Goal: Information Seeking & Learning: Learn about a topic

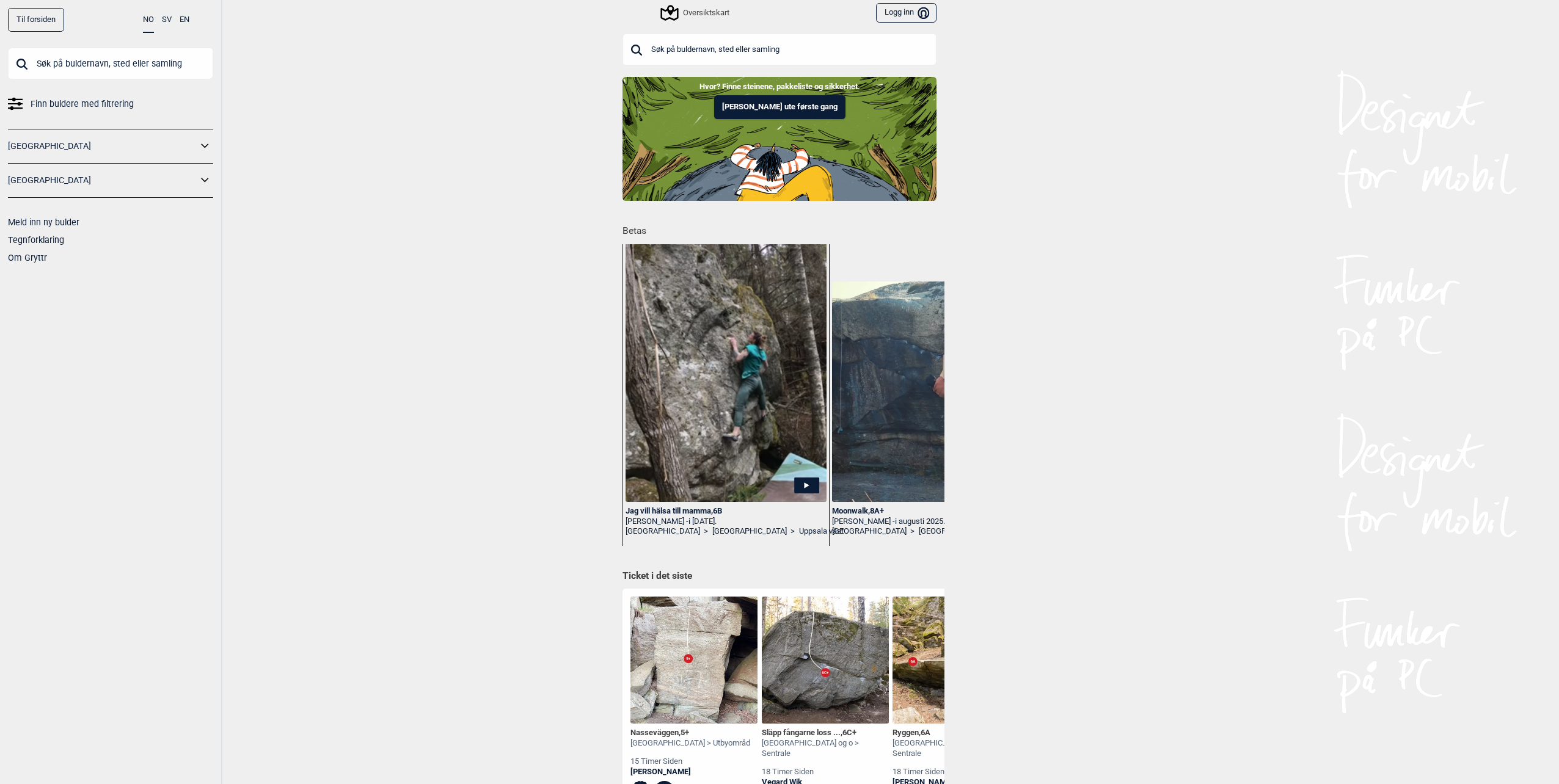
click at [713, 9] on div "Oversiktskart" at bounding box center [695, 12] width 67 height 14
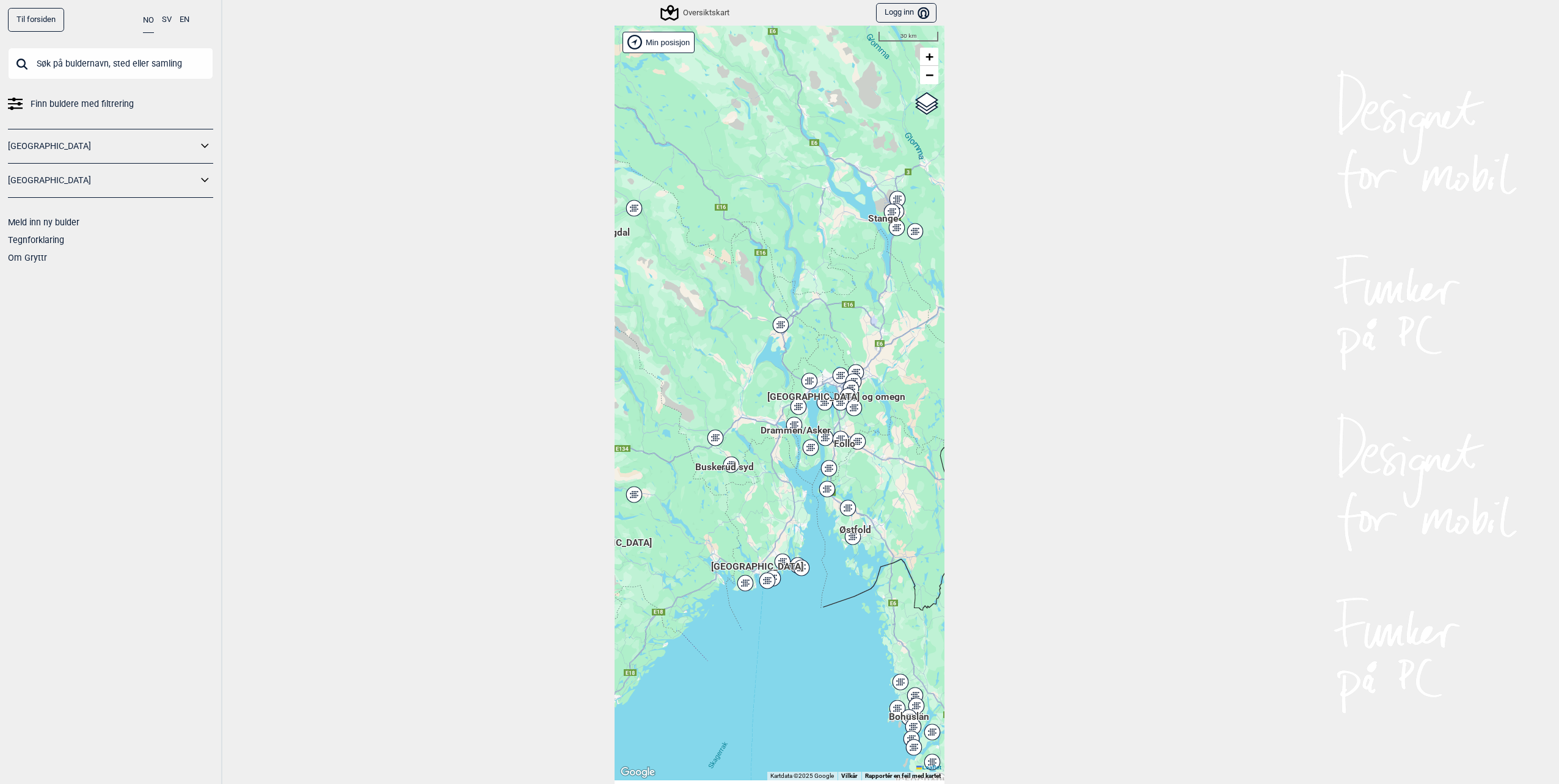
drag, startPoint x: 800, startPoint y: 460, endPoint x: 728, endPoint y: 556, distance: 120.0
click at [728, 556] on div "Hallingdal Stange [GEOGRAPHIC_DATA] syd [GEOGRAPHIC_DATA] og omegn [GEOGRAPHIC_…" at bounding box center [780, 403] width 330 height 755
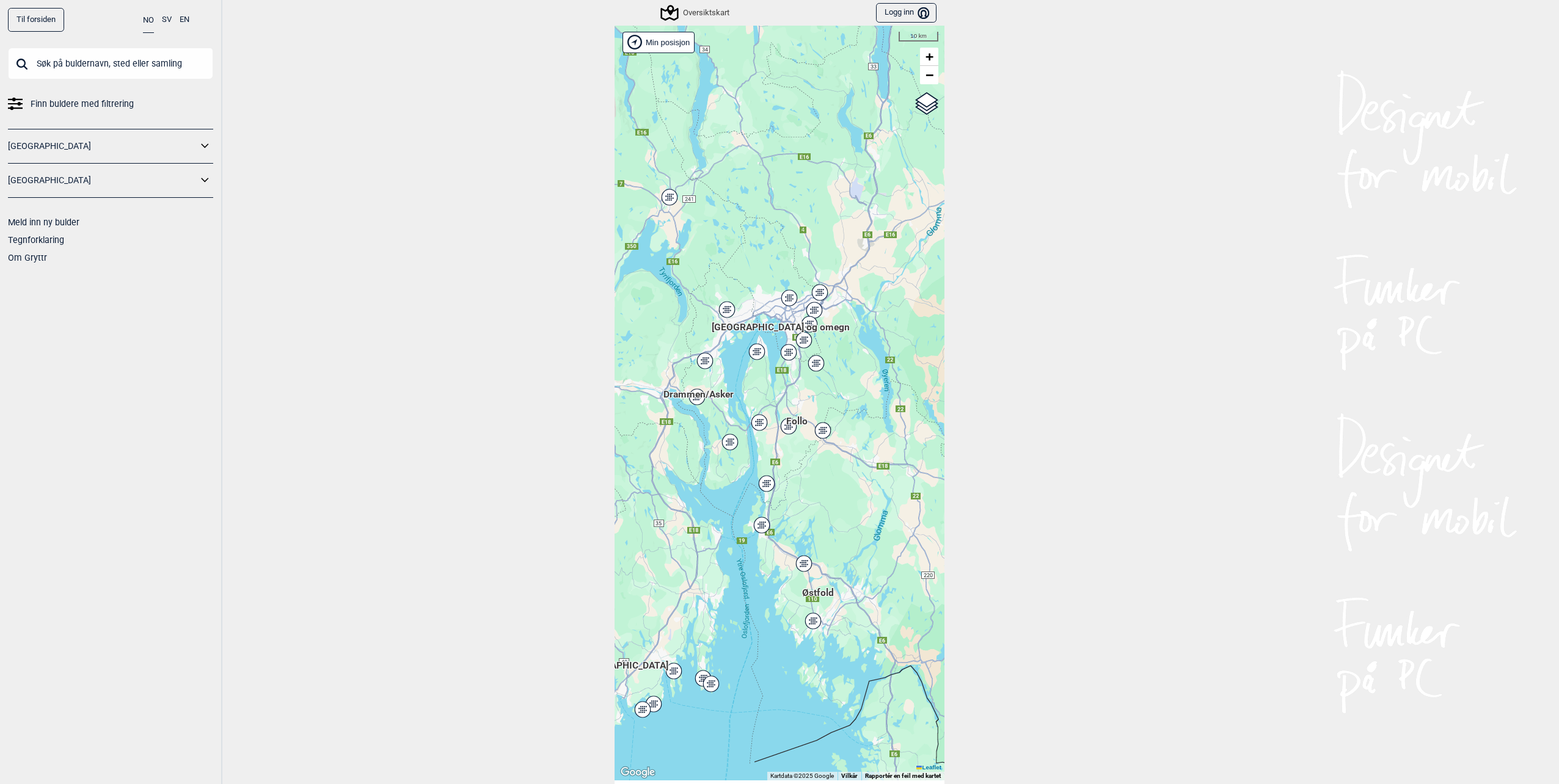
drag, startPoint x: 782, startPoint y: 509, endPoint x: 670, endPoint y: 552, distance: 120.0
click at [670, 552] on div "Hallingdal Stange [GEOGRAPHIC_DATA] syd [GEOGRAPHIC_DATA] og omegn [GEOGRAPHIC_…" at bounding box center [780, 403] width 330 height 755
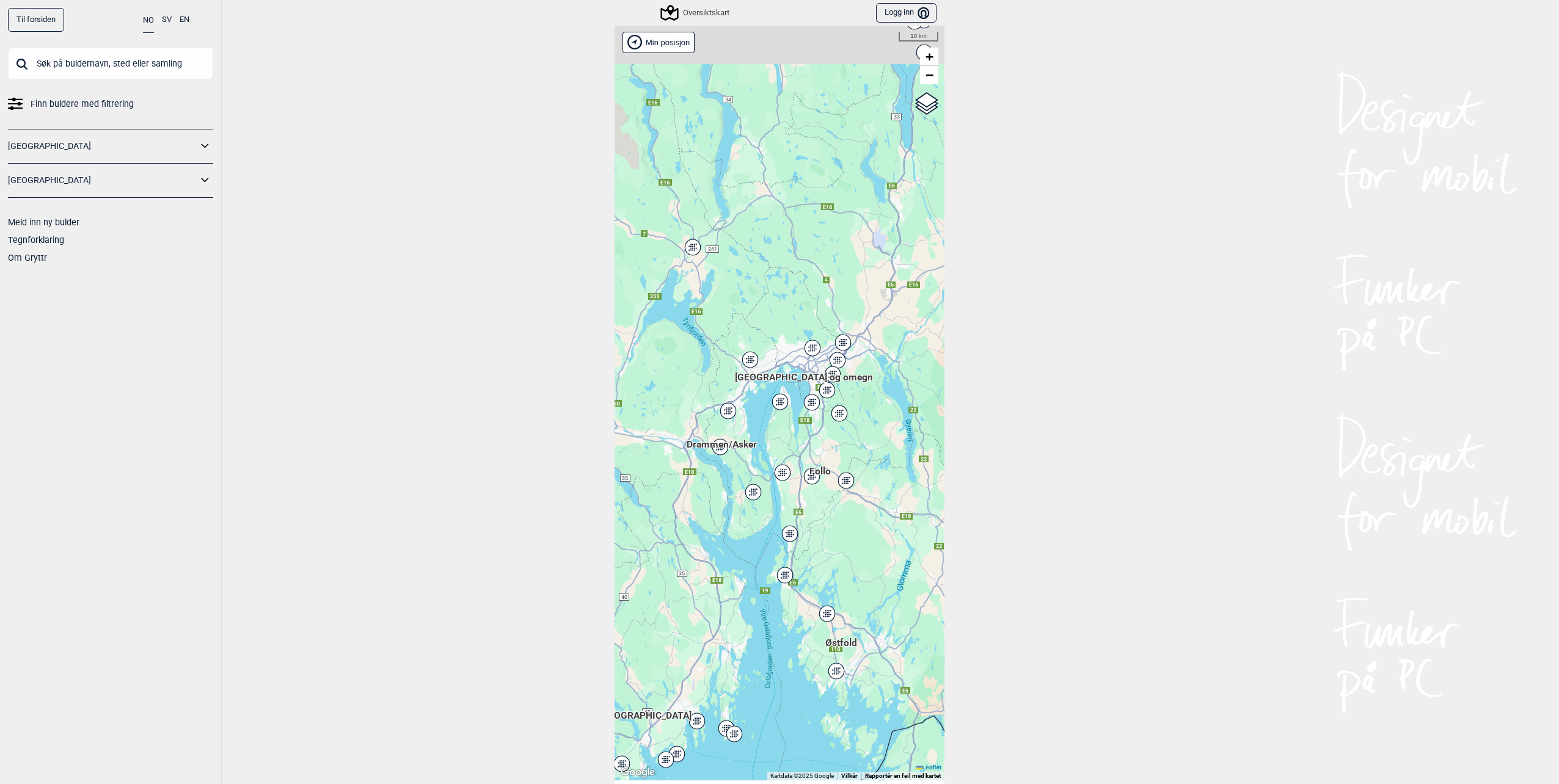
drag, startPoint x: 758, startPoint y: 533, endPoint x: 773, endPoint y: 578, distance: 47.4
click at [773, 578] on div "Hallingdal Stange [GEOGRAPHIC_DATA] syd [GEOGRAPHIC_DATA] og omegn [GEOGRAPHIC_…" at bounding box center [780, 403] width 330 height 755
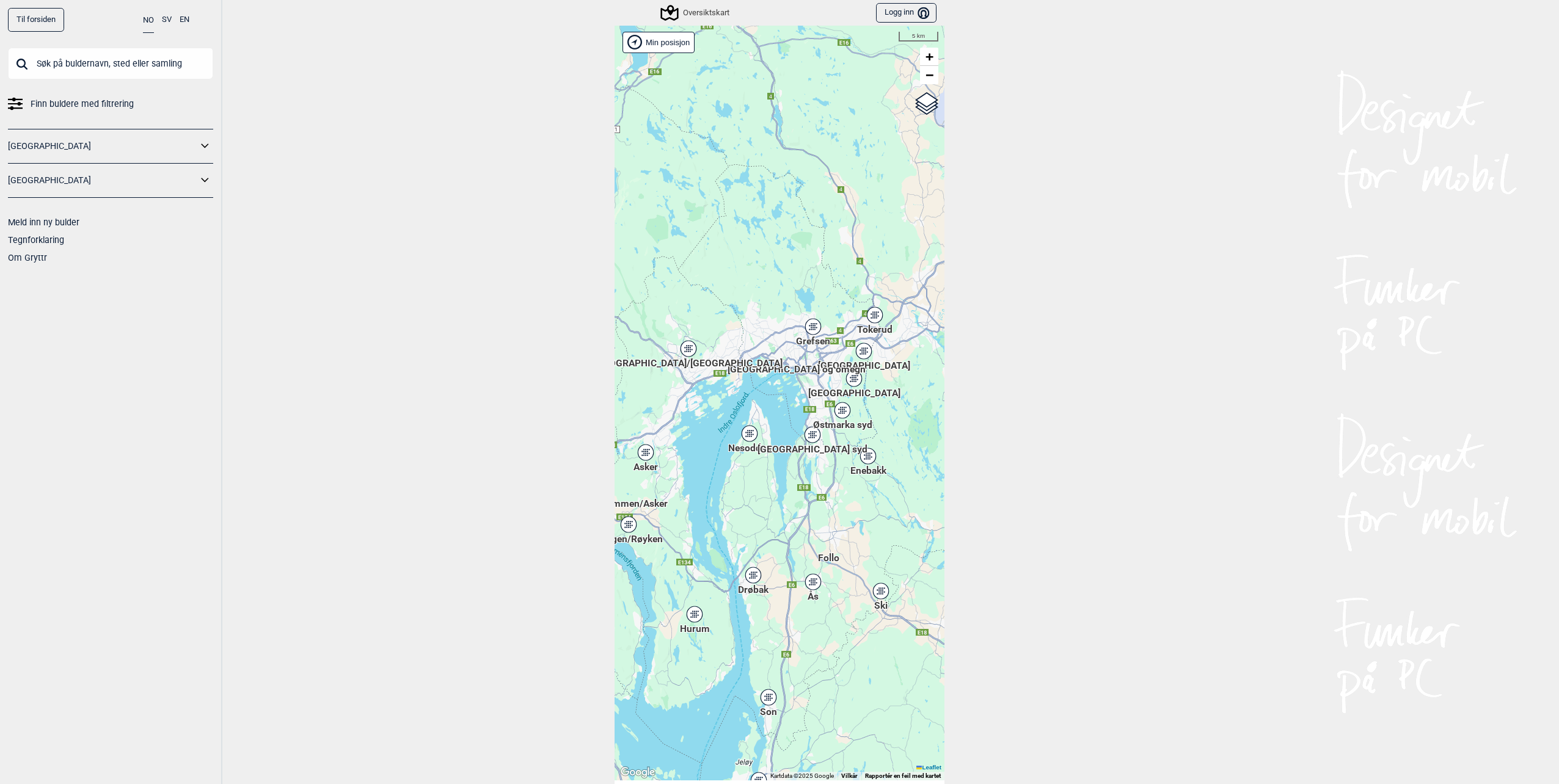
click at [685, 348] on div "[GEOGRAPHIC_DATA]/[GEOGRAPHIC_DATA]" at bounding box center [688, 348] width 8 height 8
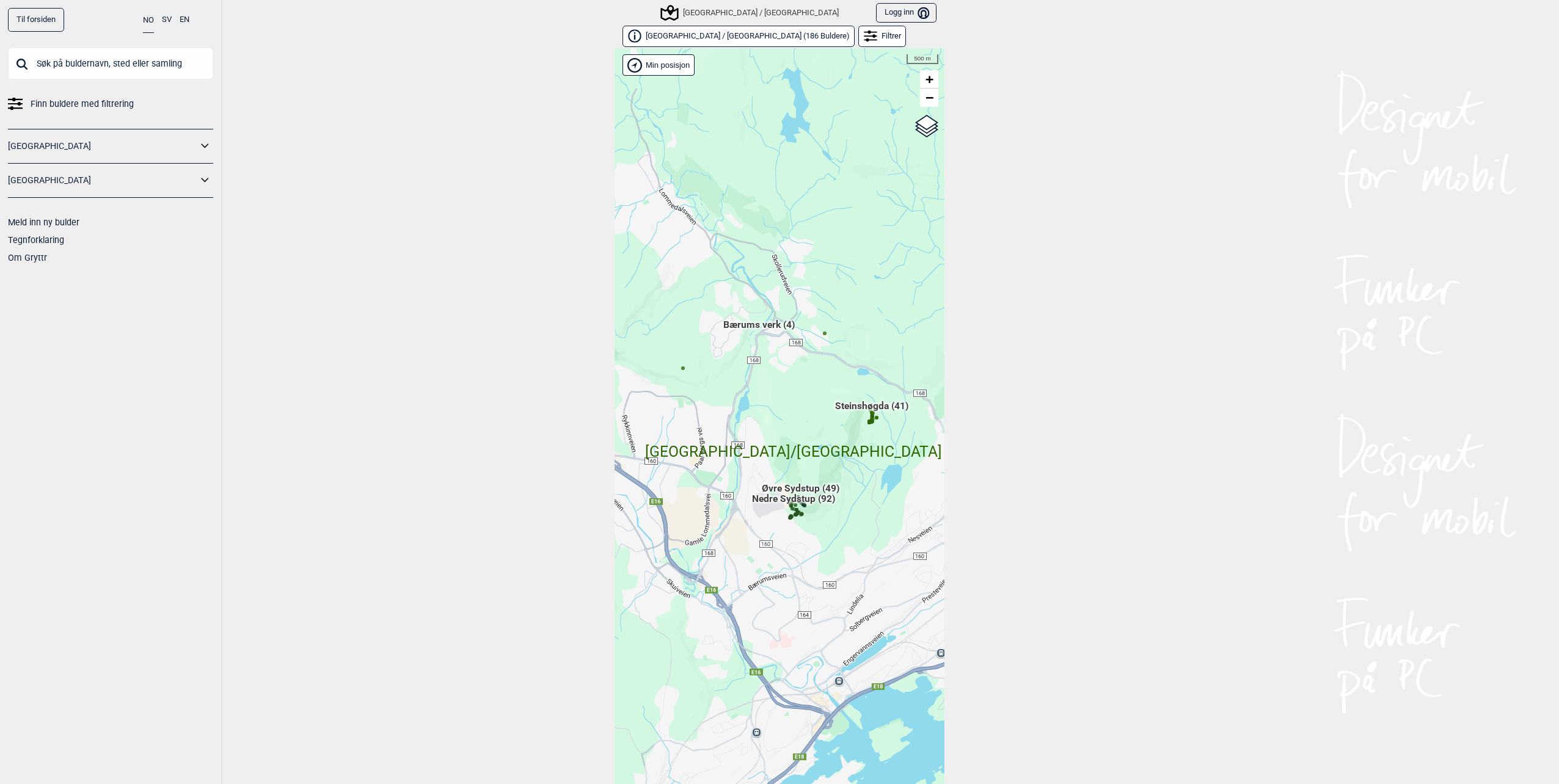
click at [858, 38] on div "Filtrer" at bounding box center [882, 36] width 48 height 21
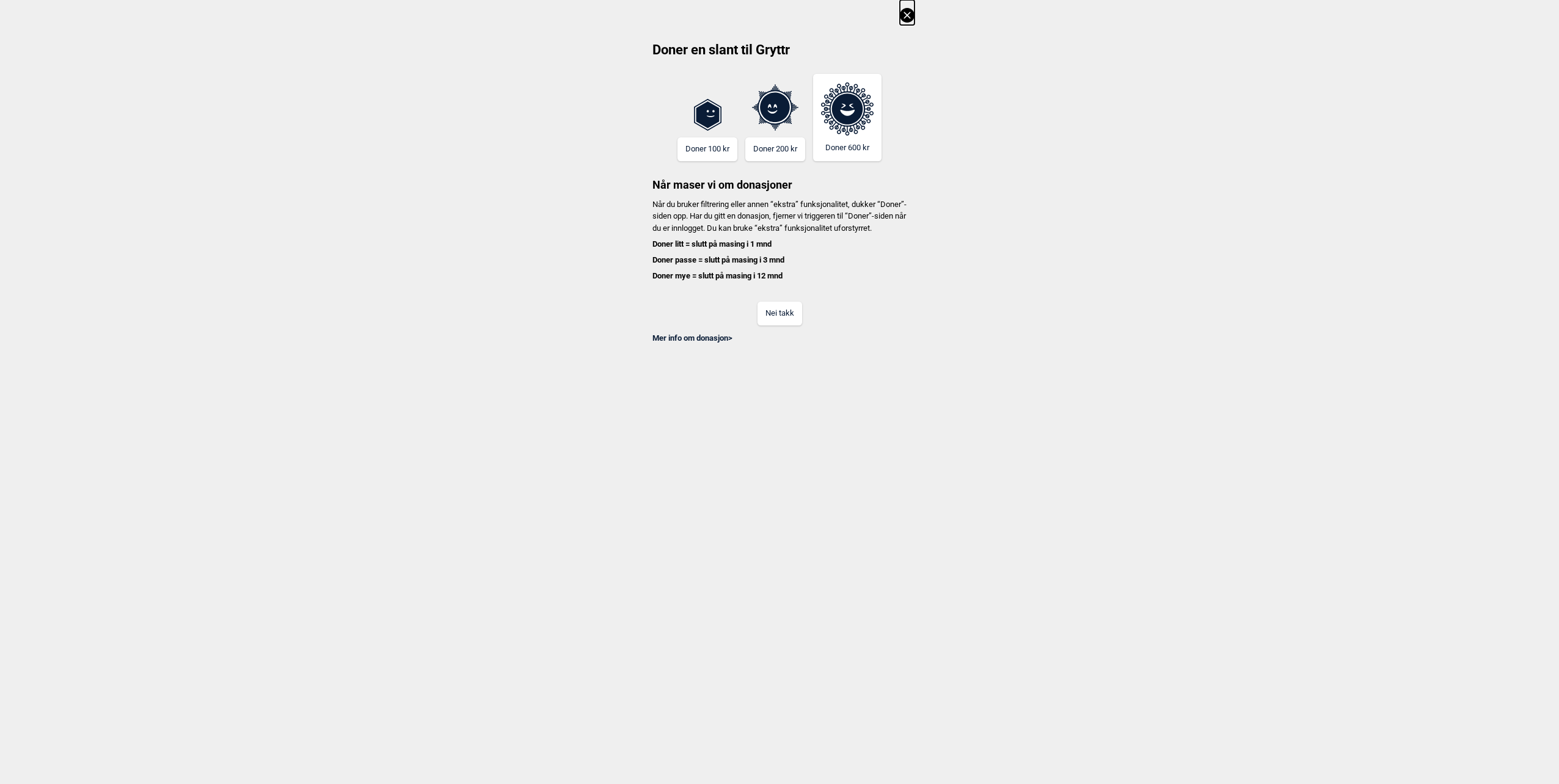
click at [780, 325] on button "Nei takk" at bounding box center [780, 313] width 45 height 24
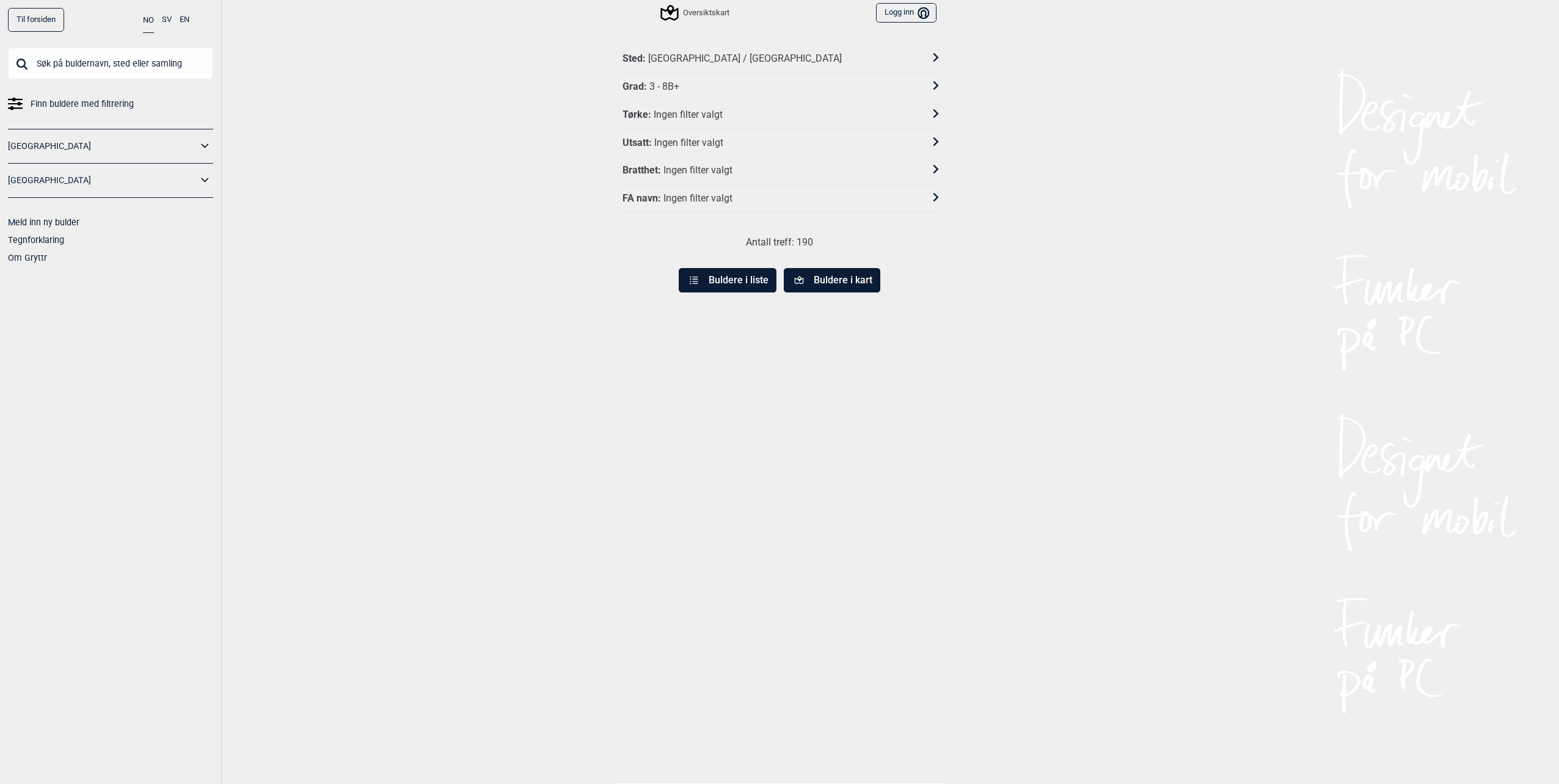
click at [712, 87] on div "Grad : 3 - 8B+" at bounding box center [771, 87] width 298 height 13
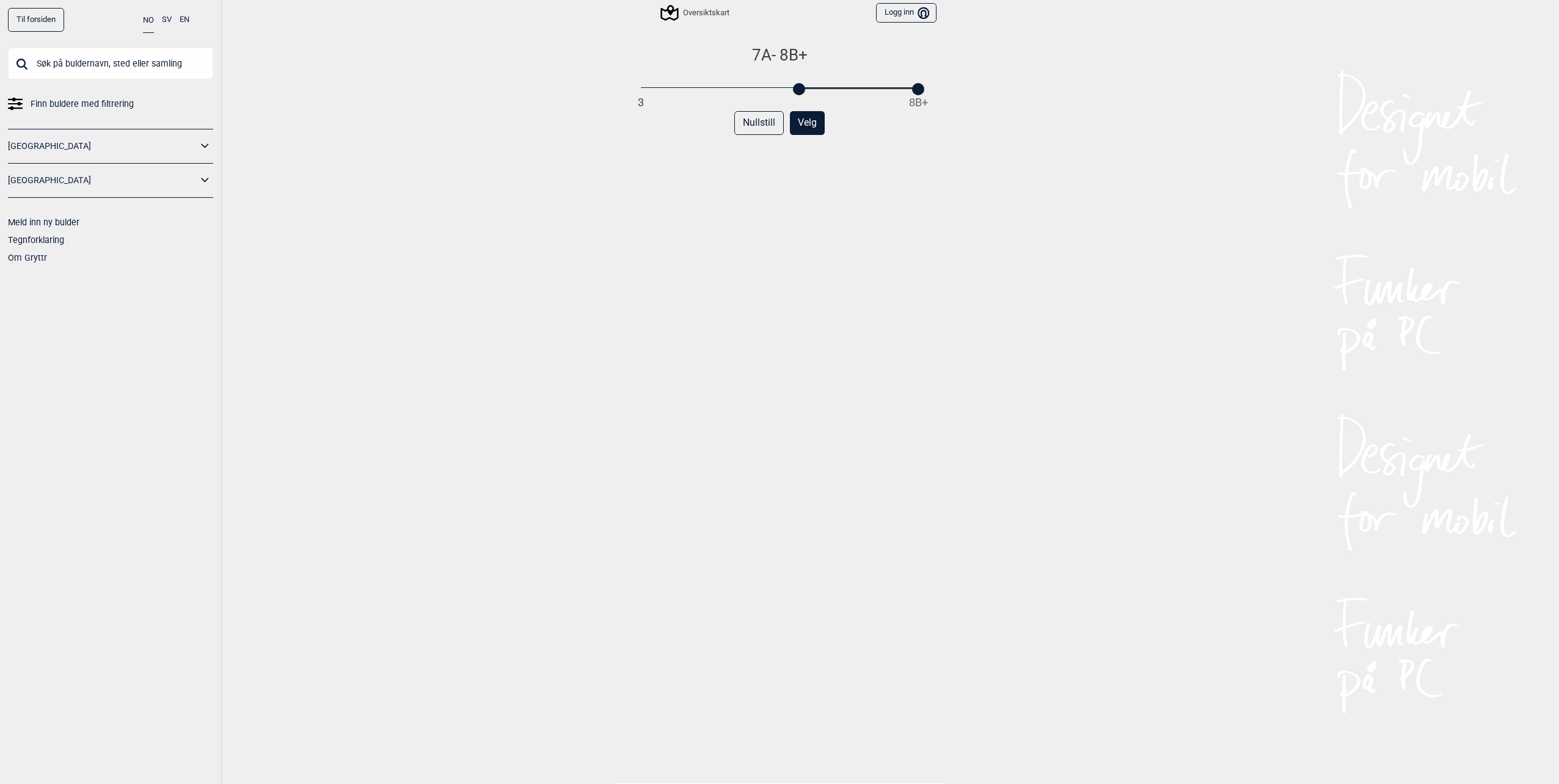
drag, startPoint x: 639, startPoint y: 88, endPoint x: 805, endPoint y: 102, distance: 166.6
click at [805, 102] on div "7A - 8B+ 3 8B+ Nullstill Velg" at bounding box center [779, 423] width 314 height 756
click at [810, 211] on div "7A+ - 8B+ 3 8B+ Nullstill Velg" at bounding box center [779, 423] width 314 height 756
drag, startPoint x: 812, startPoint y: 87, endPoint x: 800, endPoint y: 89, distance: 12.2
click at [800, 89] on div at bounding box center [799, 89] width 12 height 12
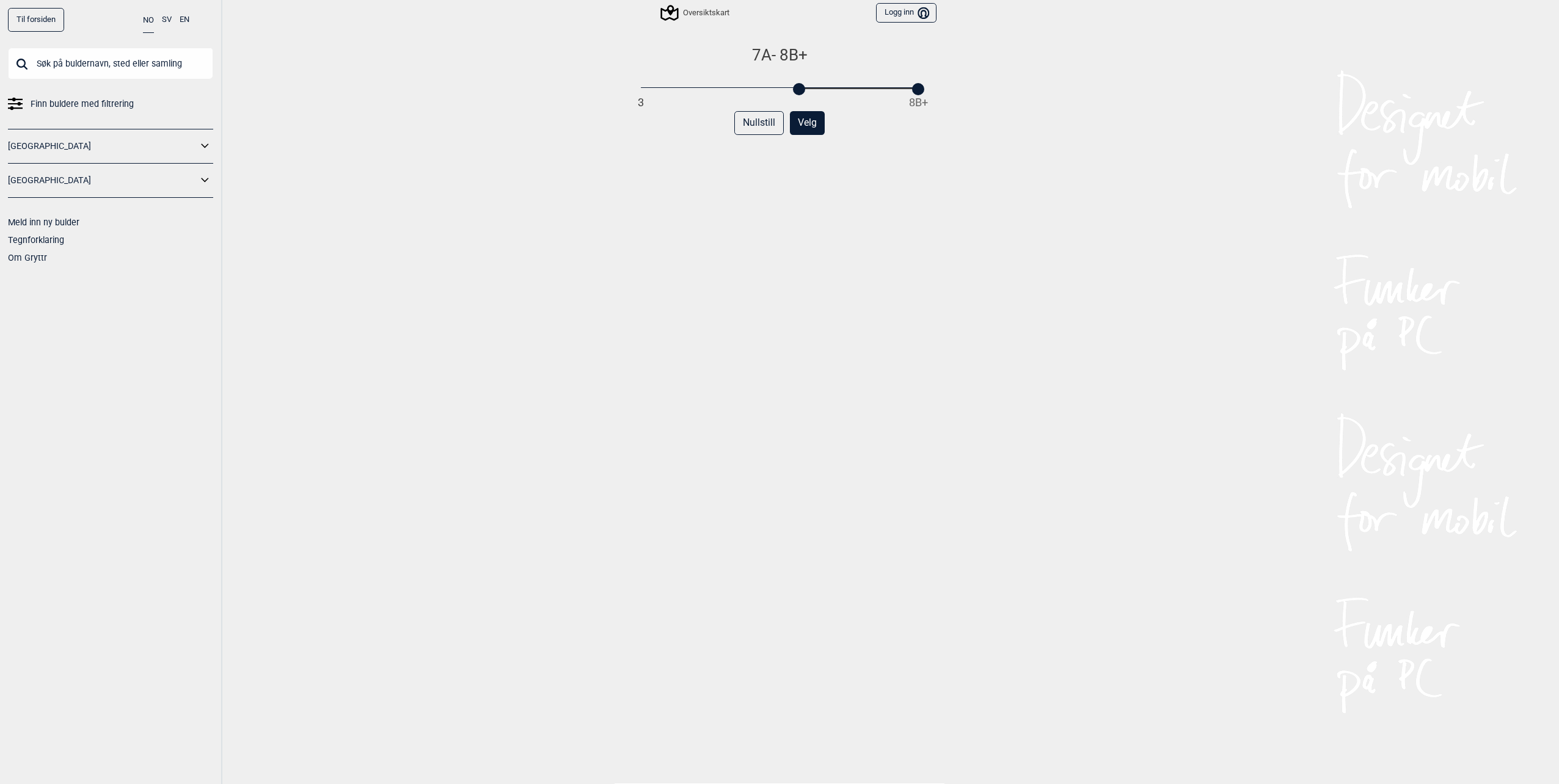
click at [837, 203] on div "7A - 8B+ 3 8B+ Nullstill Velg" at bounding box center [779, 423] width 314 height 756
click at [809, 124] on button "Velg" at bounding box center [807, 123] width 34 height 24
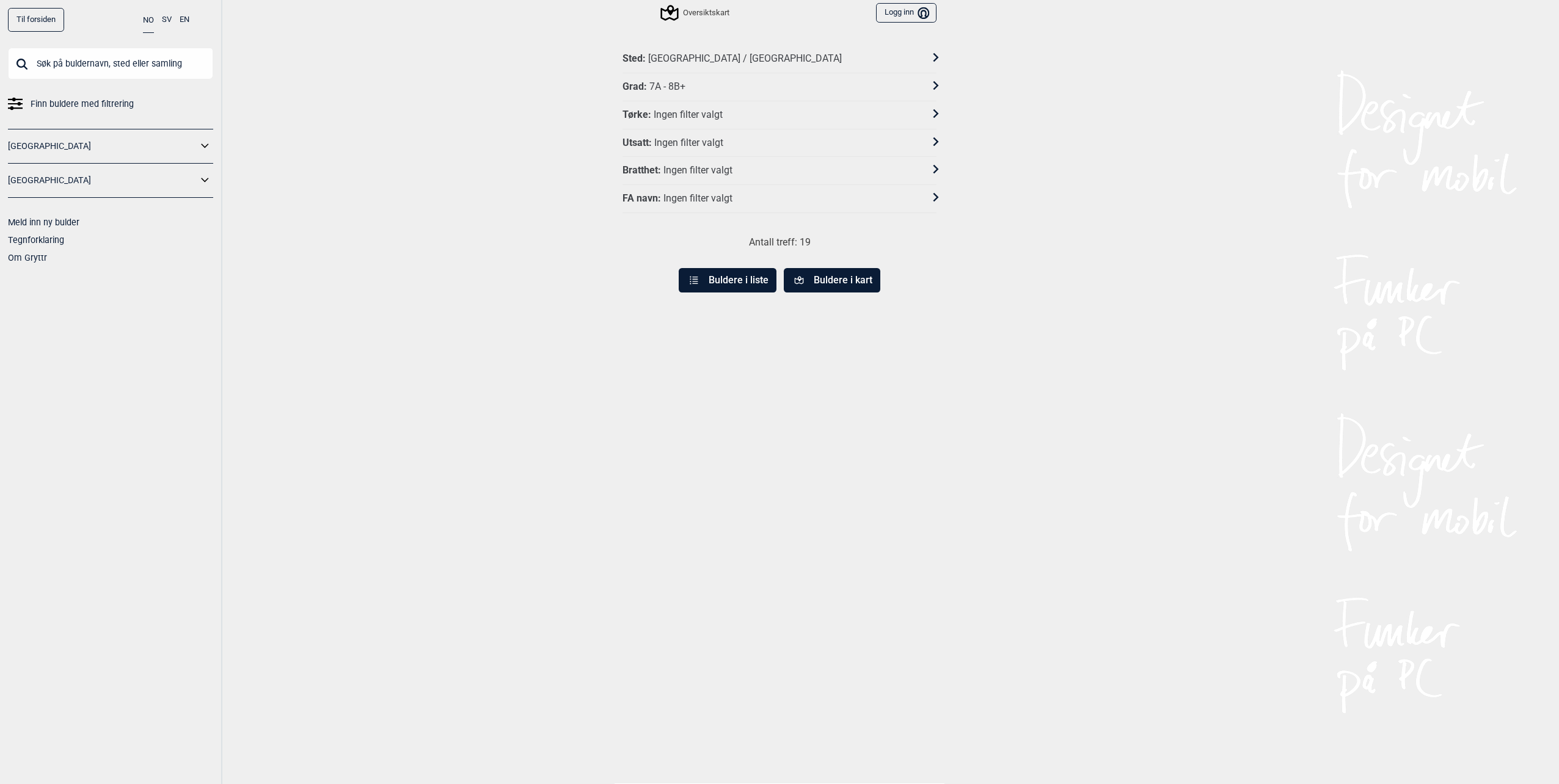
click at [726, 284] on button "Buldere i liste" at bounding box center [728, 280] width 98 height 24
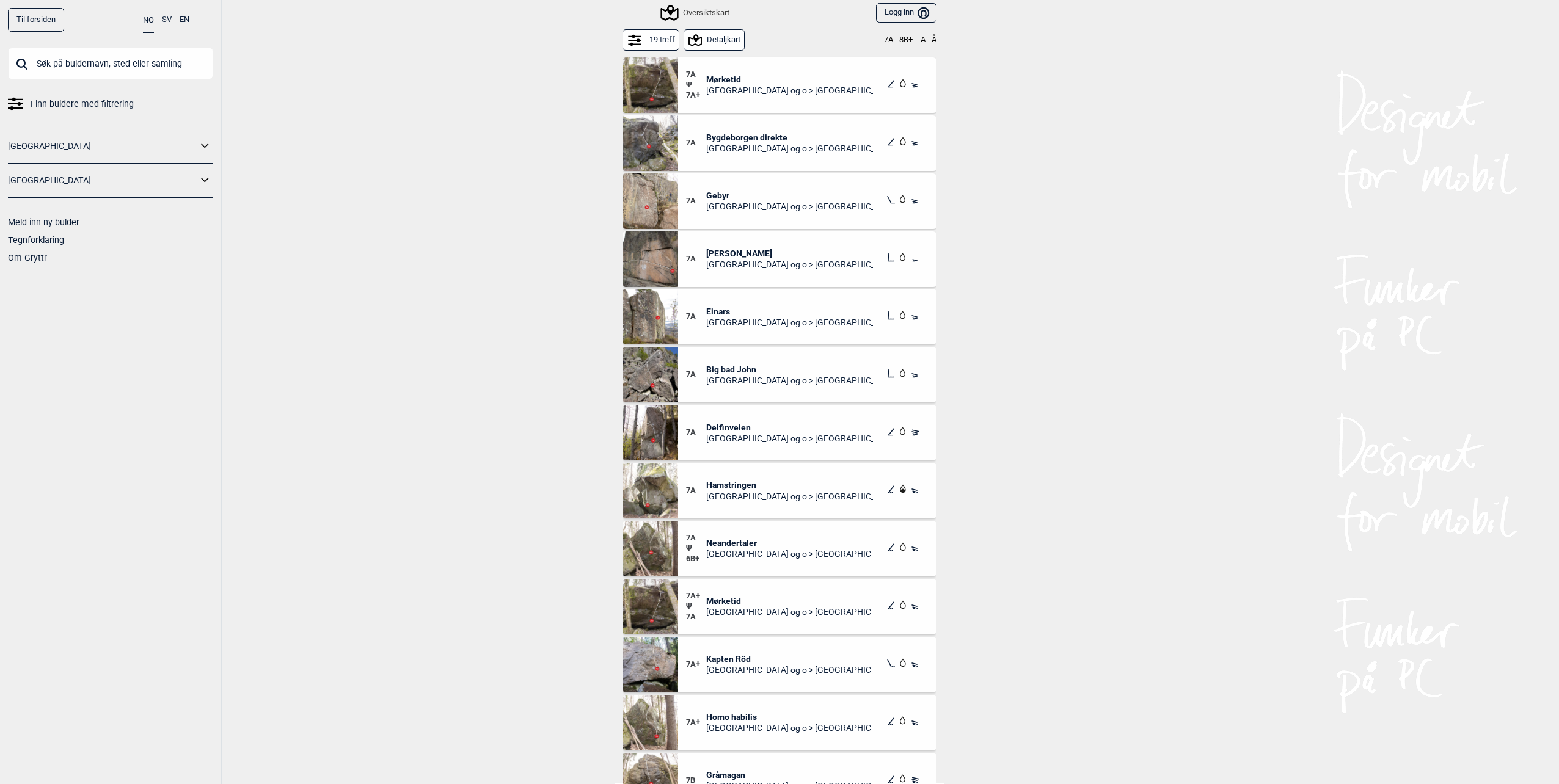
click at [689, 43] on icon at bounding box center [695, 40] width 13 height 12
